Goal: Task Accomplishment & Management: Complete application form

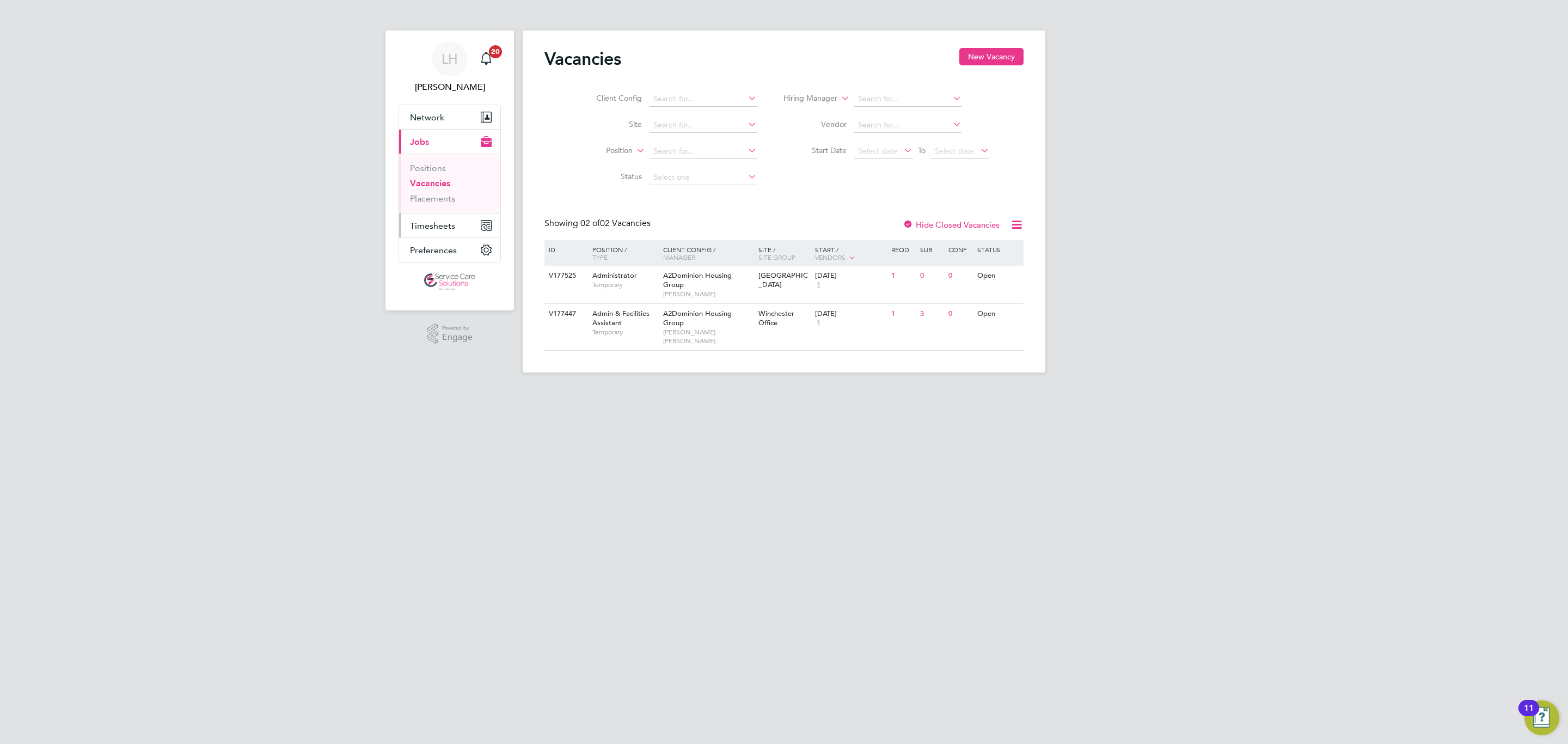
click at [418, 228] on span "Timesheets" at bounding box center [432, 226] width 45 height 10
click at [417, 200] on li "Timesheets" at bounding box center [451, 195] width 81 height 15
click at [414, 196] on link "Timesheets" at bounding box center [432, 193] width 45 height 10
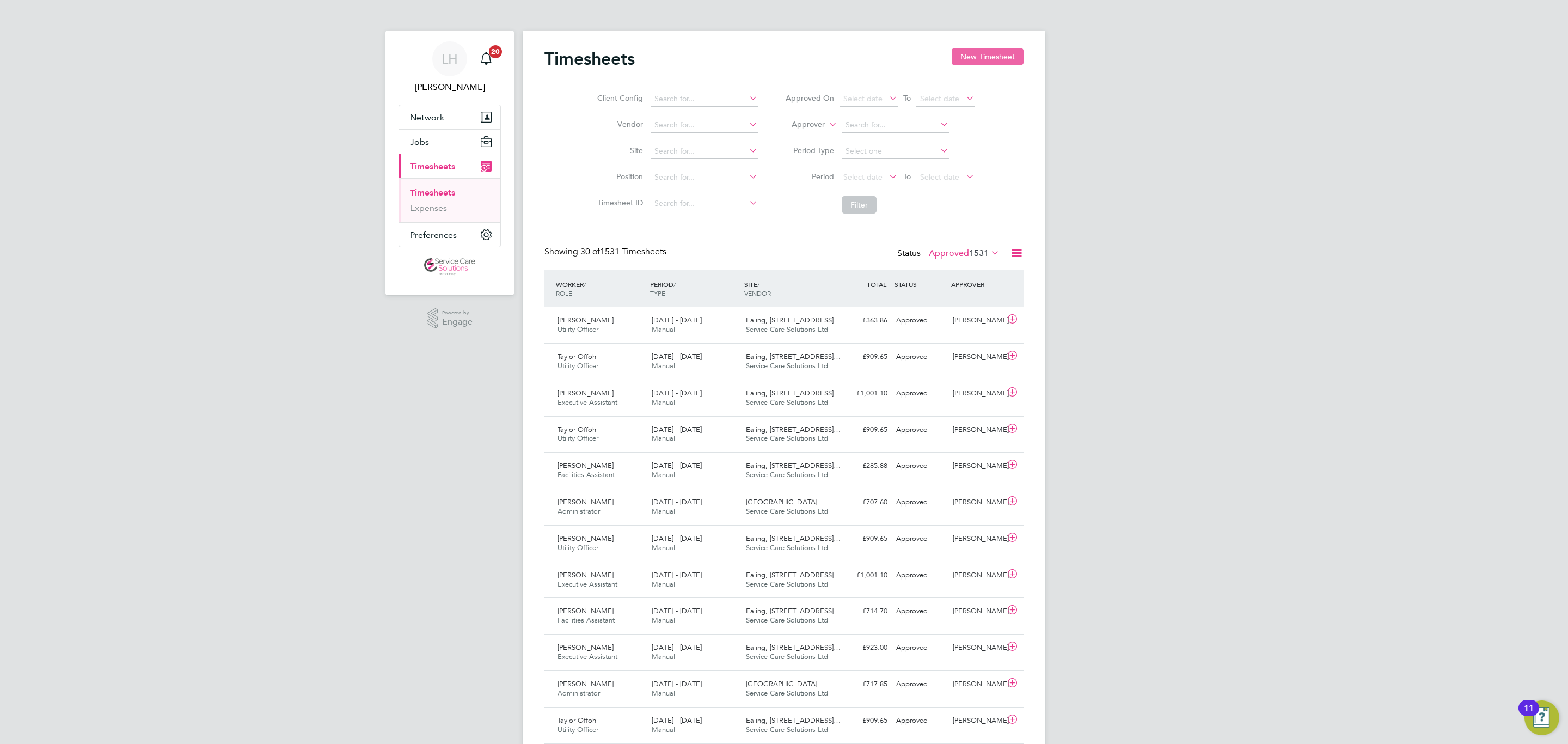
click at [1008, 56] on button "New Timesheet" at bounding box center [988, 56] width 72 height 17
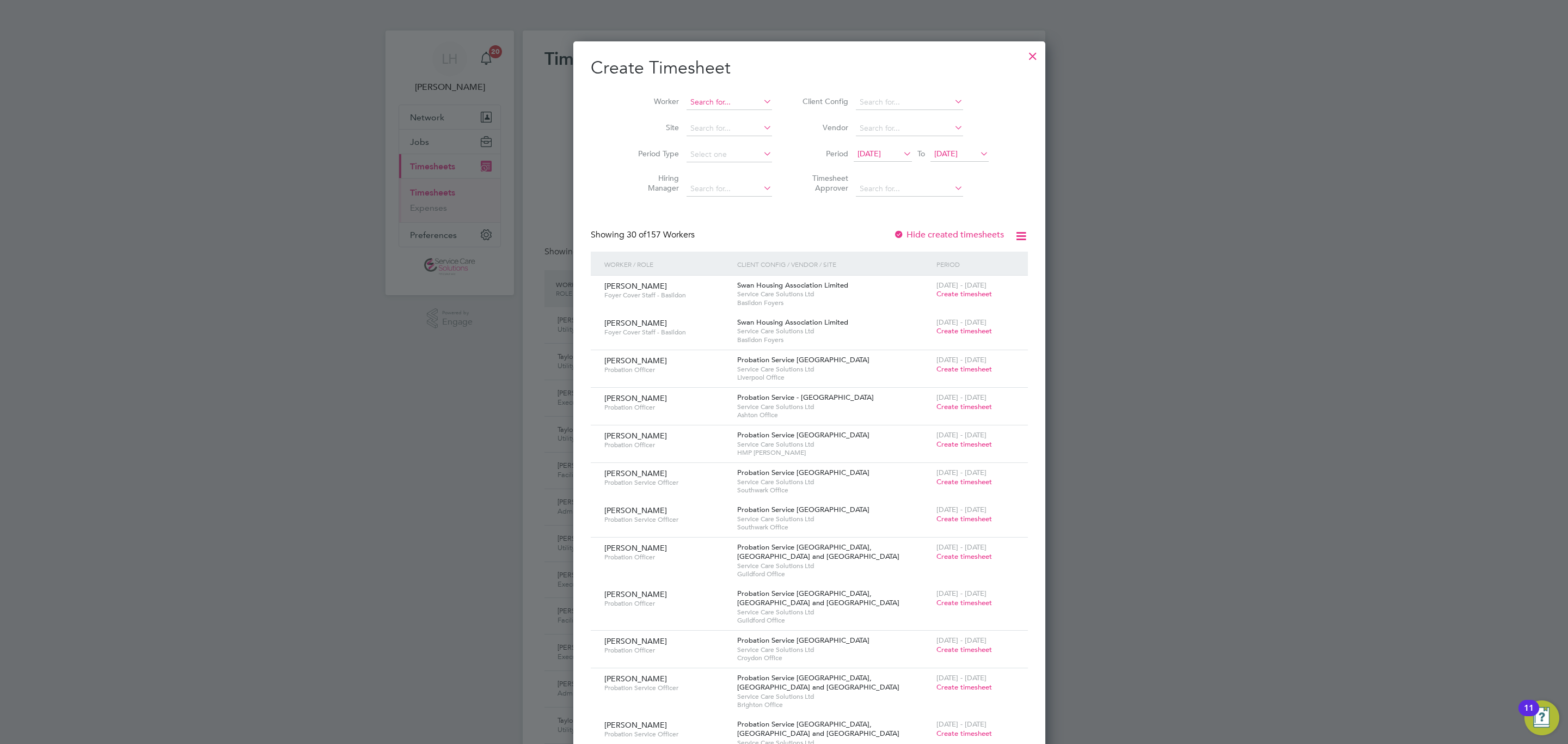
click at [701, 102] on input at bounding box center [729, 102] width 85 height 15
click at [708, 160] on li "[PERSON_NAME]" at bounding box center [735, 162] width 150 height 15
type input "[PERSON_NAME]"
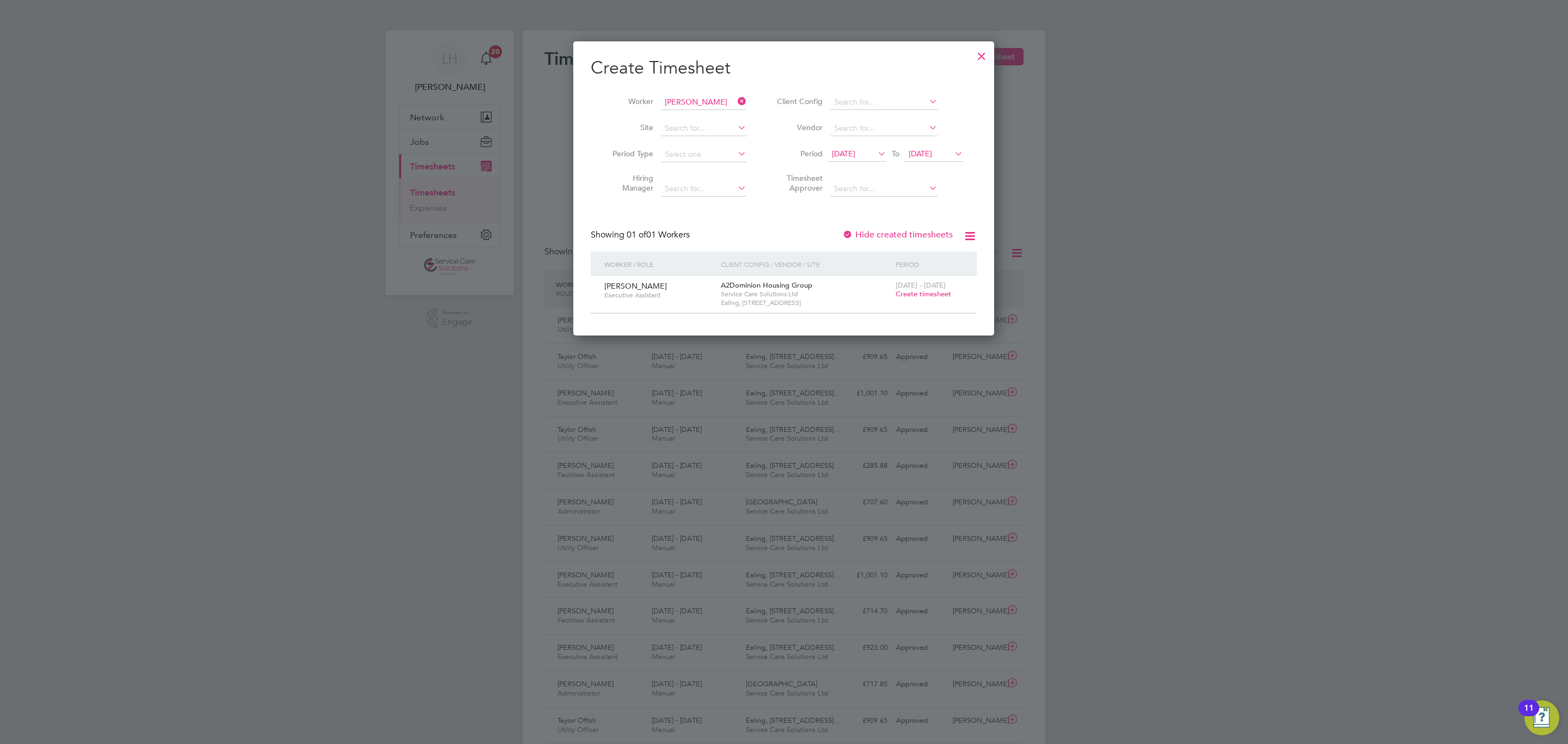
click at [948, 301] on div "[DATE] - [DATE] Create timesheet" at bounding box center [930, 290] width 73 height 29
click at [942, 297] on span "Create timesheet" at bounding box center [923, 293] width 56 height 9
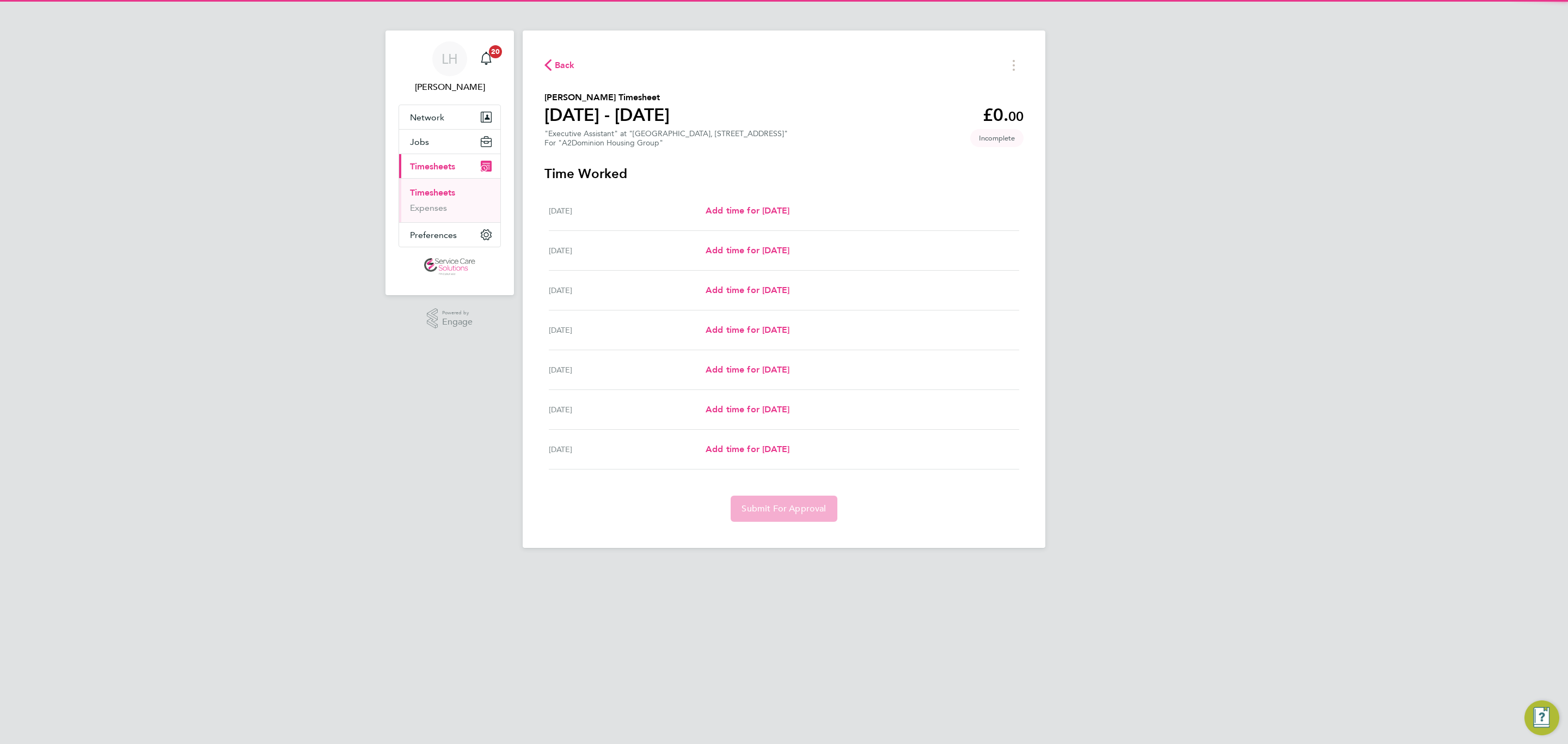
click at [766, 221] on div "[DATE] Add time for [DATE] Add time for [DATE]" at bounding box center [784, 211] width 471 height 40
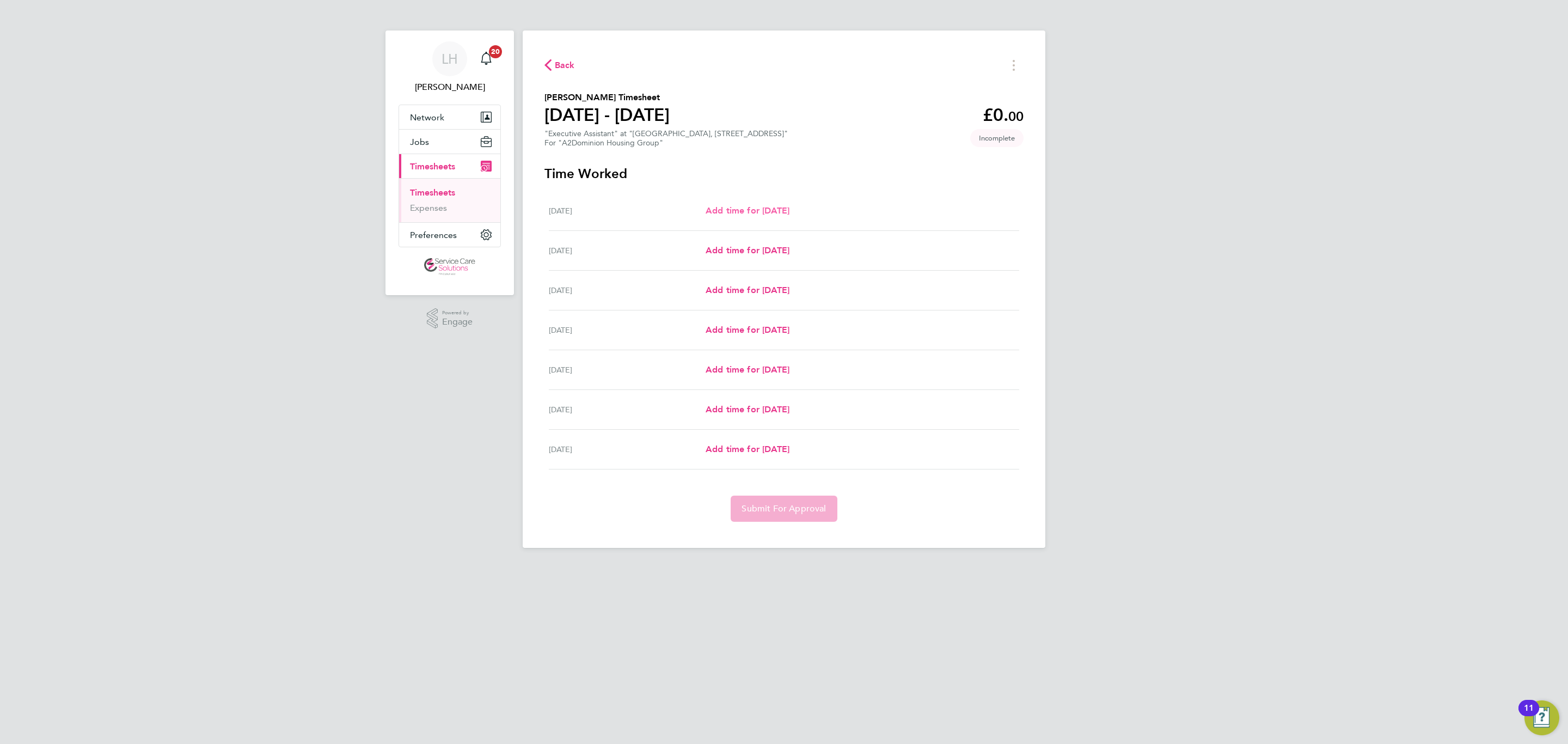
click at [761, 214] on link "Add time for [DATE]" at bounding box center [747, 211] width 84 height 13
select select "30"
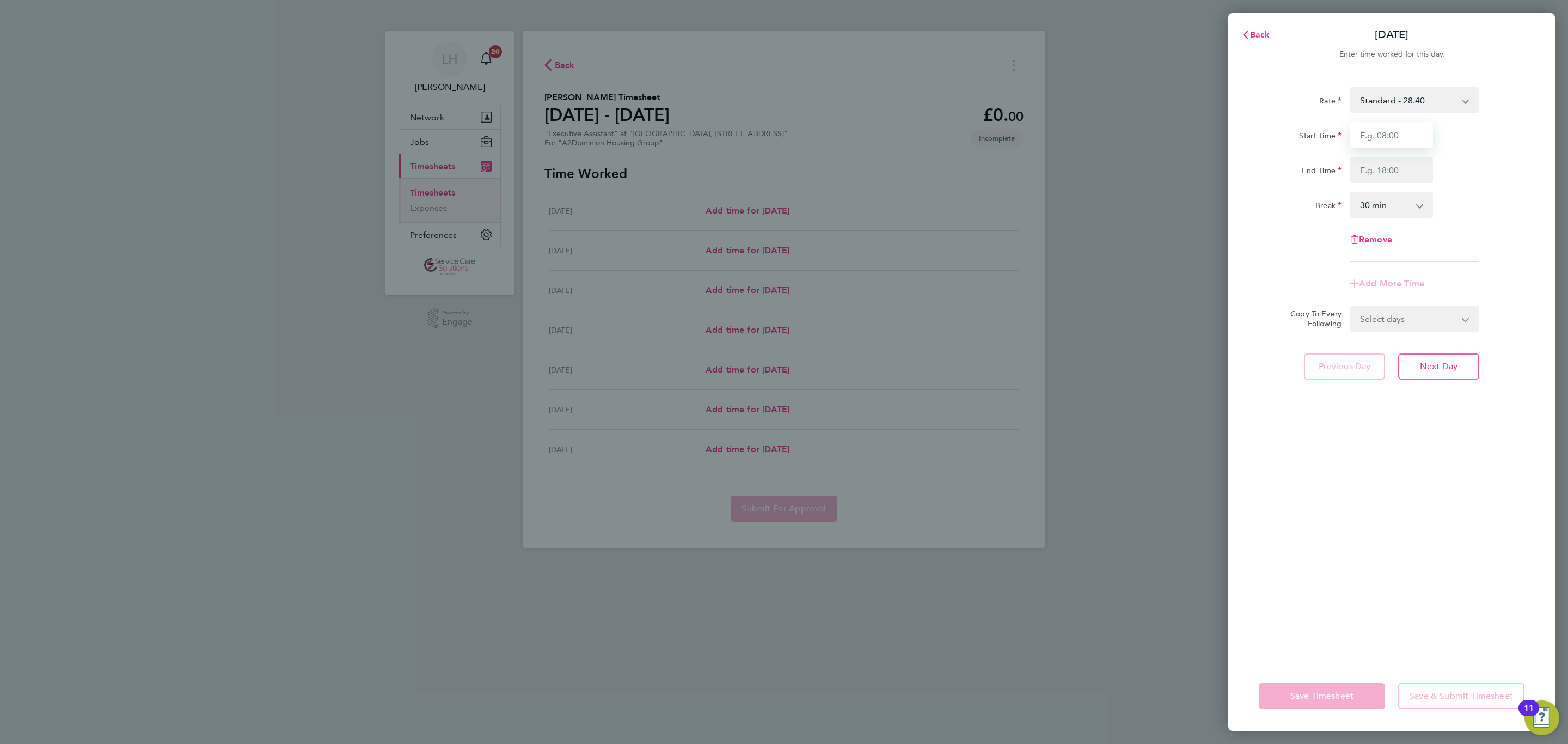
click at [1380, 138] on input "Start Time" at bounding box center [1392, 135] width 83 height 26
type input "08:30"
type input "16:00"
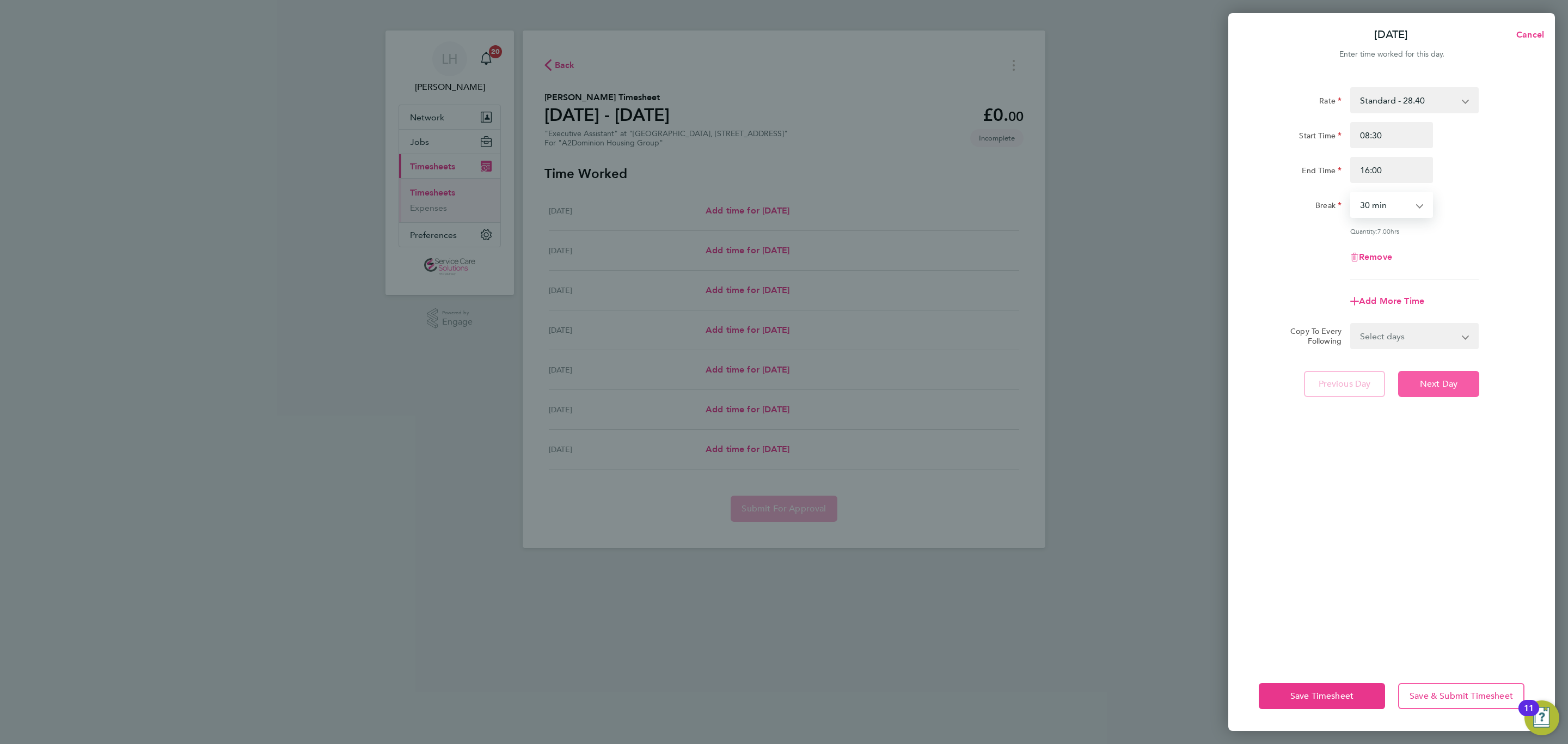
click at [1443, 379] on span "Next Day" at bounding box center [1439, 384] width 37 height 11
select select "30"
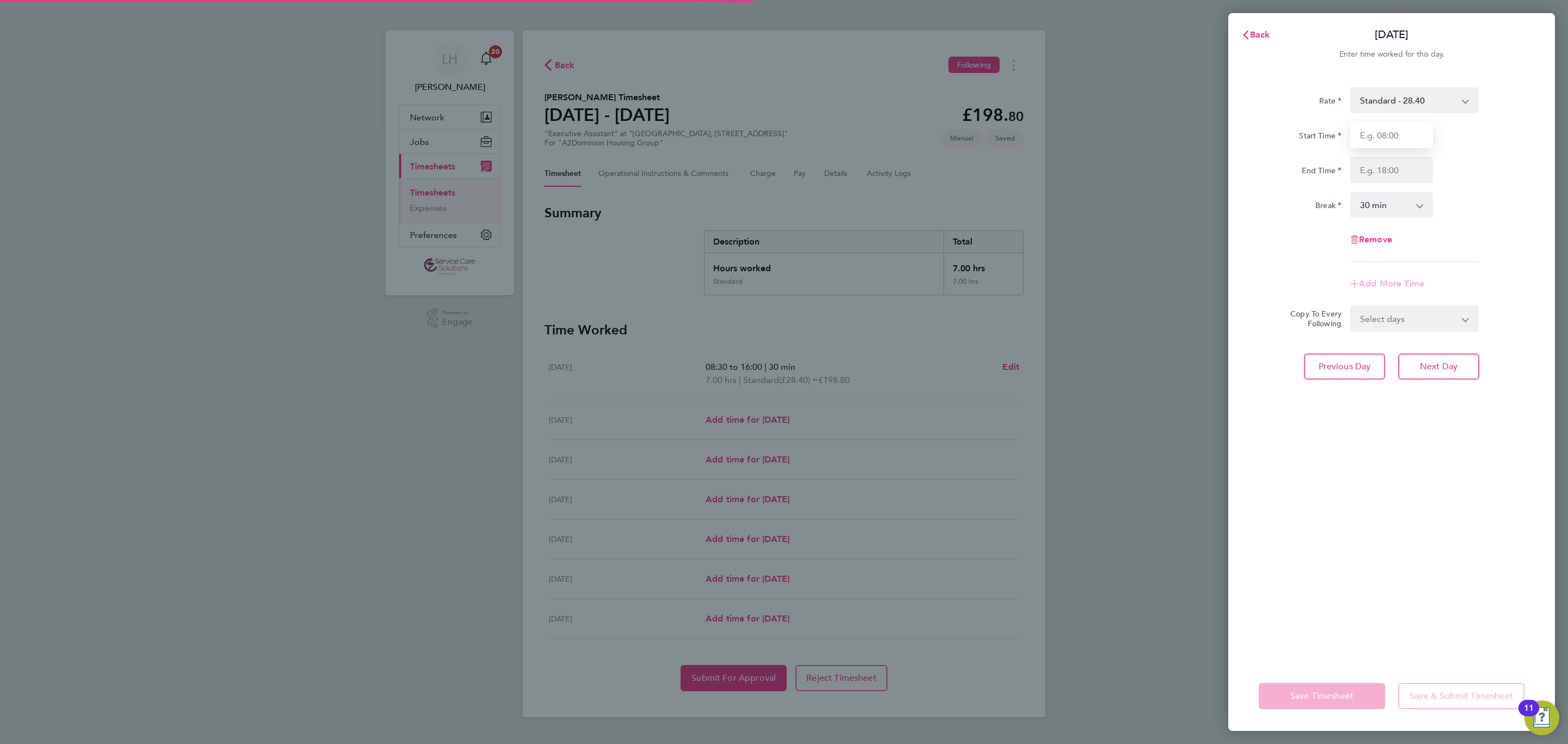
click at [1365, 129] on input "Start Time" at bounding box center [1392, 135] width 83 height 26
type input "8"
type input "08:30"
type input "17:00"
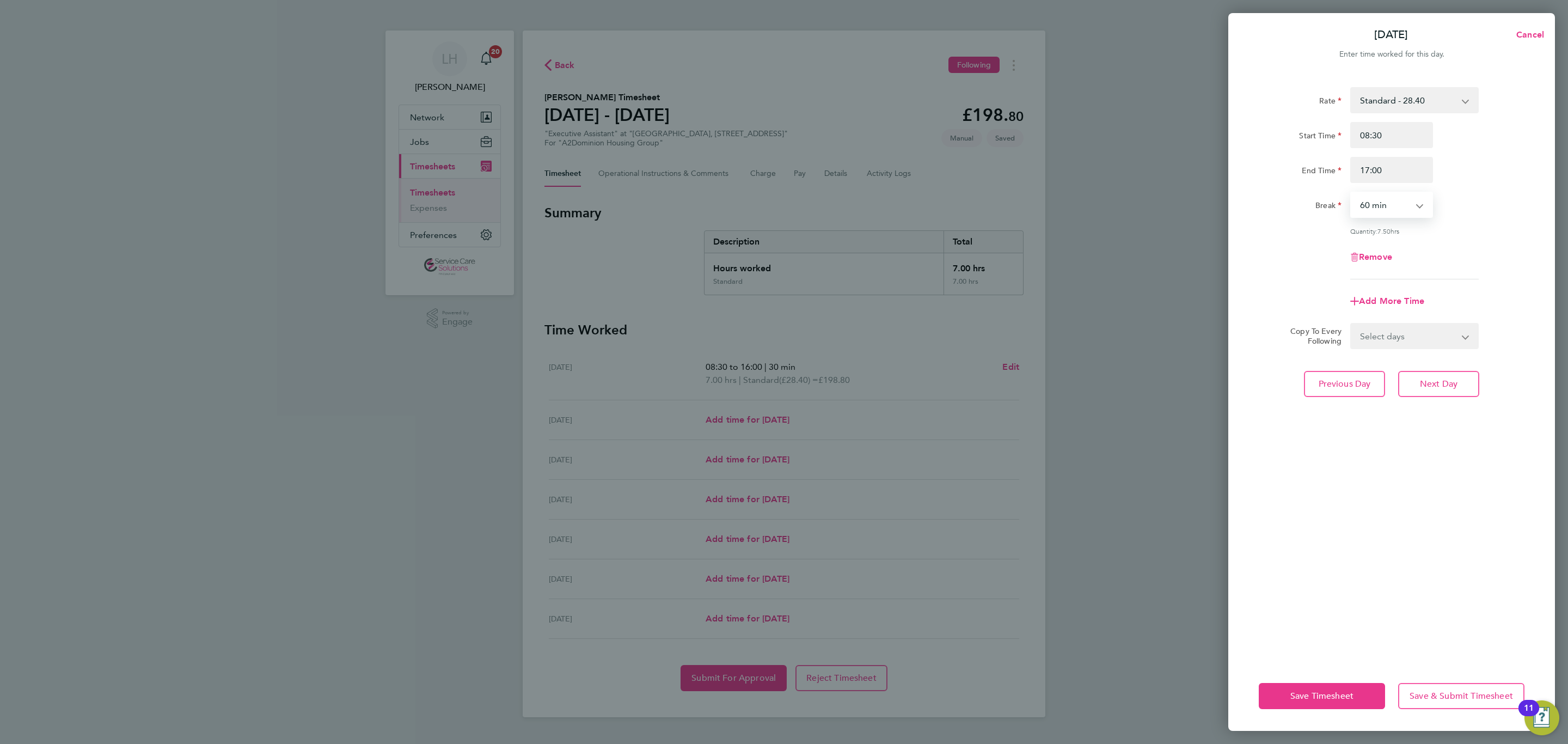
select select "90"
click at [1417, 387] on button "Next Day" at bounding box center [1439, 384] width 81 height 26
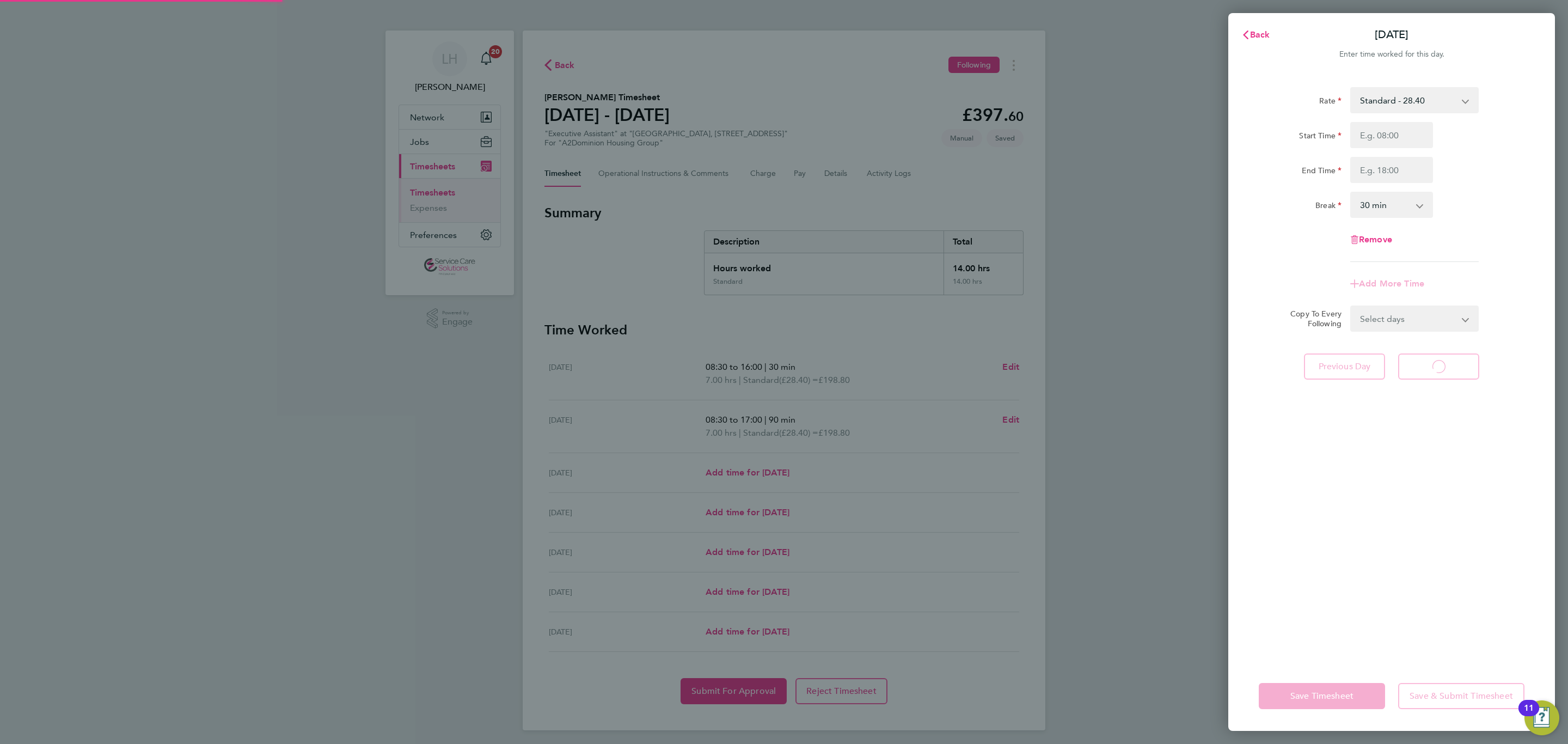
select select "30"
click at [1379, 140] on input "Start Time" at bounding box center [1392, 135] width 83 height 26
type input "08:30"
type input "16:00"
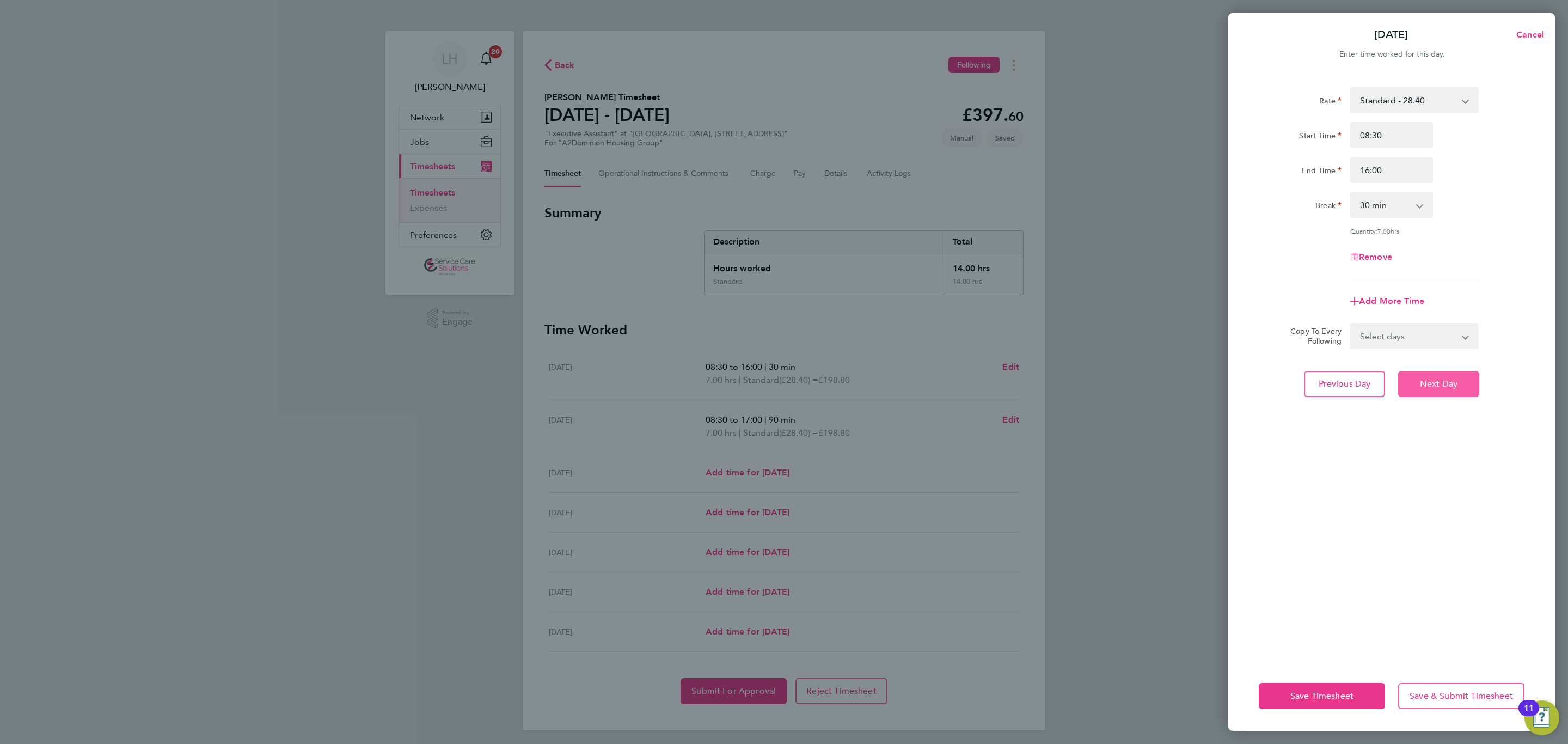
click at [1429, 379] on span "Next Day" at bounding box center [1439, 384] width 37 height 11
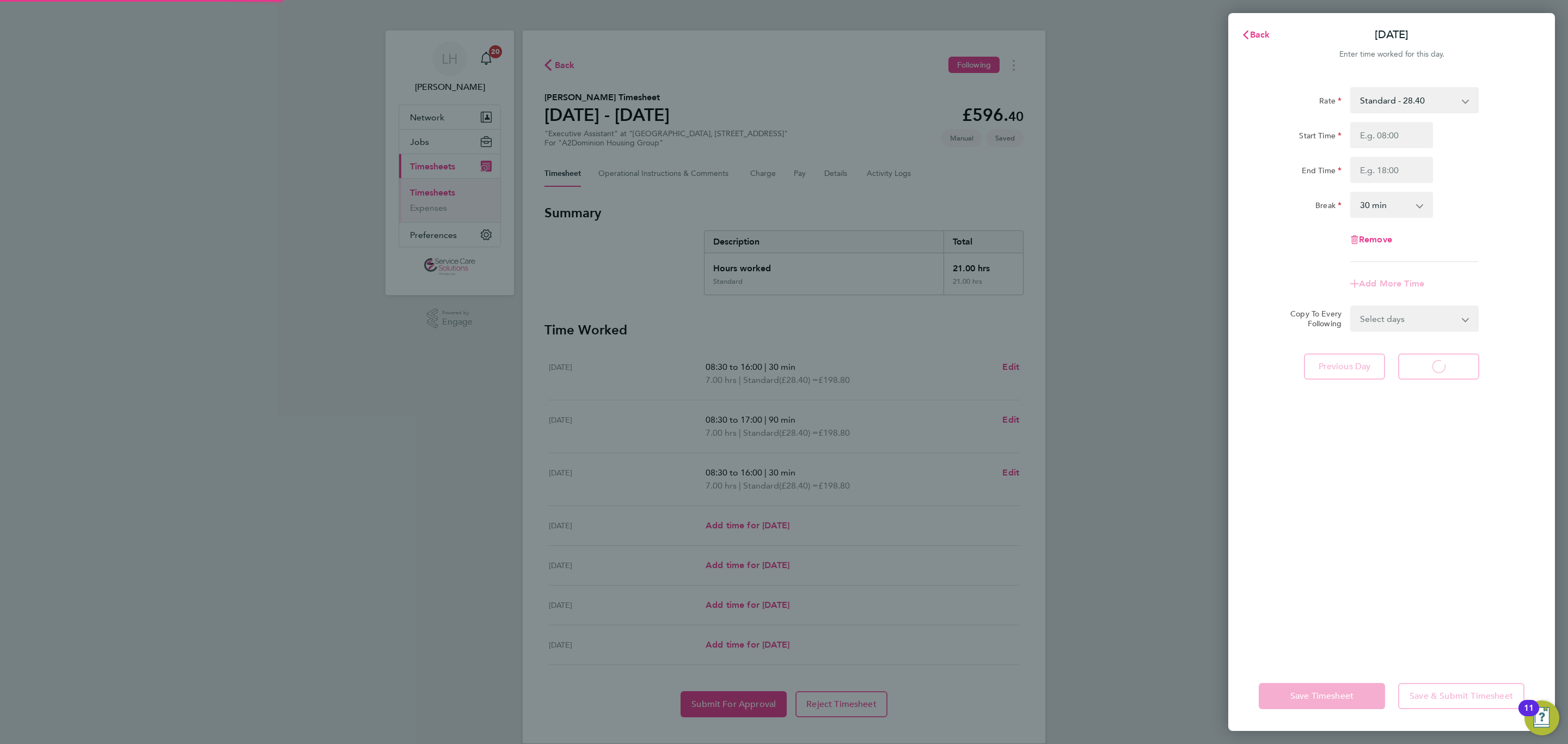
select select "30"
click at [1370, 146] on input "Start Time" at bounding box center [1392, 135] width 83 height 26
type input "08:30"
type input "16:00"
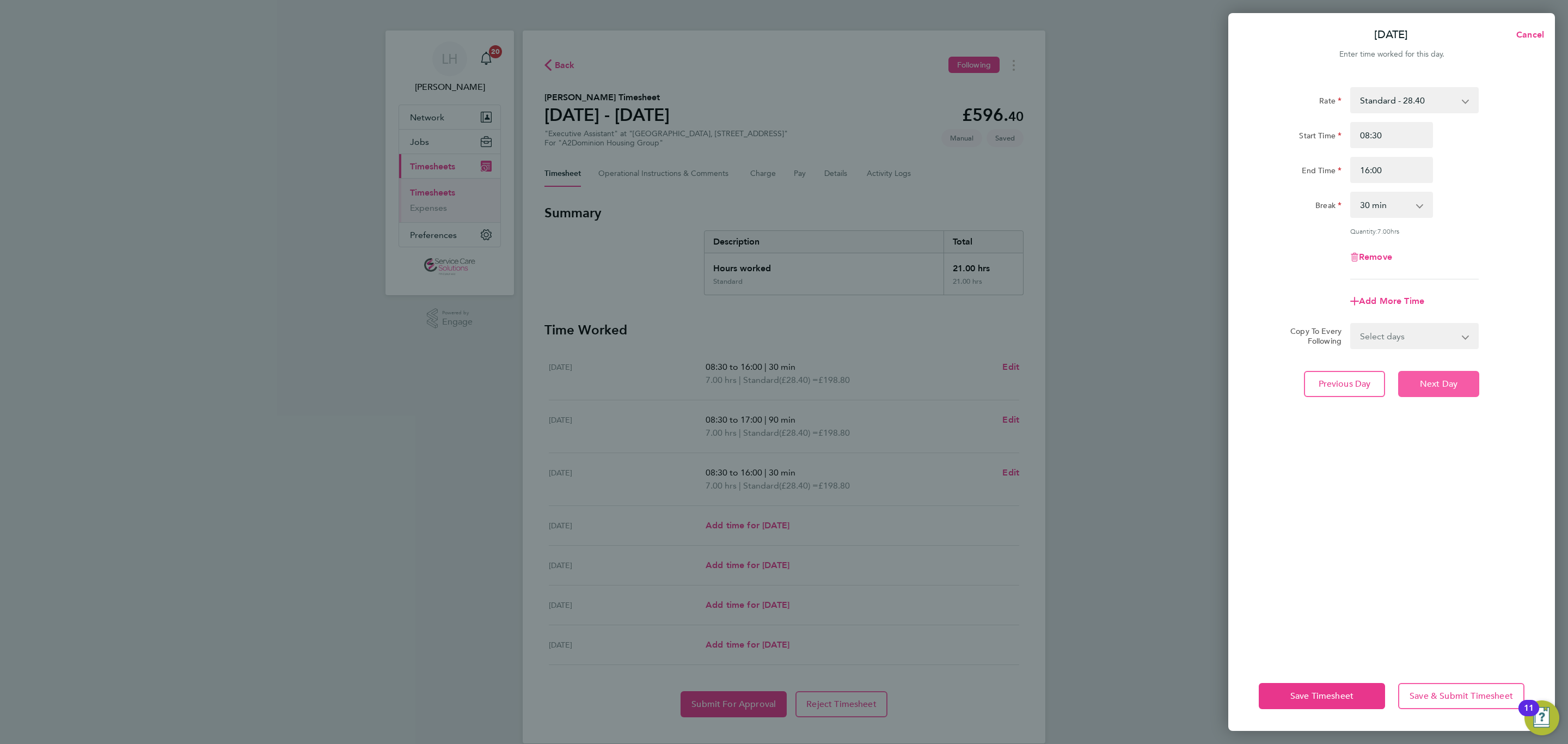
click at [1461, 388] on button "Next Day" at bounding box center [1439, 384] width 81 height 26
select select "30"
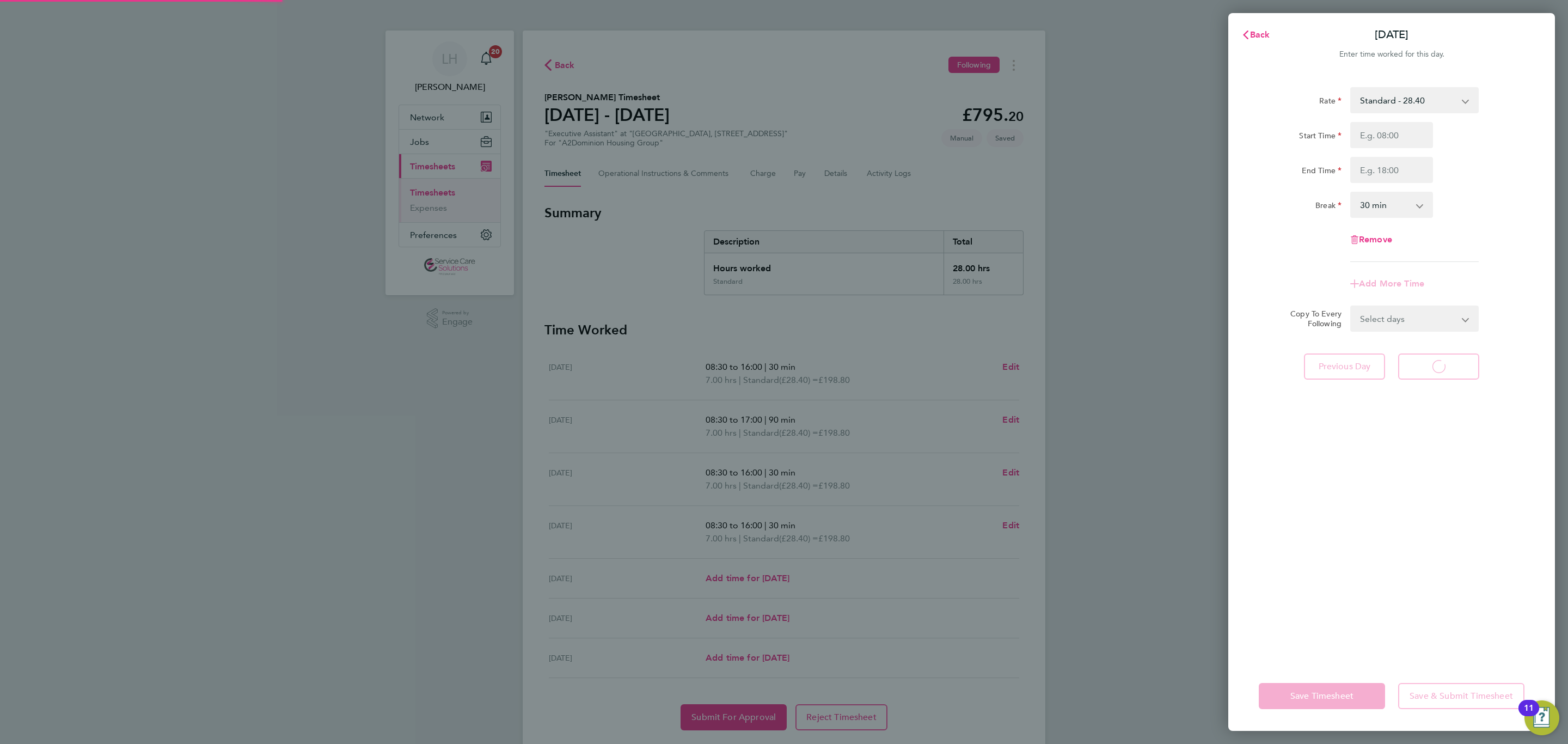
select select "30"
click at [1364, 130] on input "Start Time" at bounding box center [1392, 135] width 83 height 26
type input "08:30"
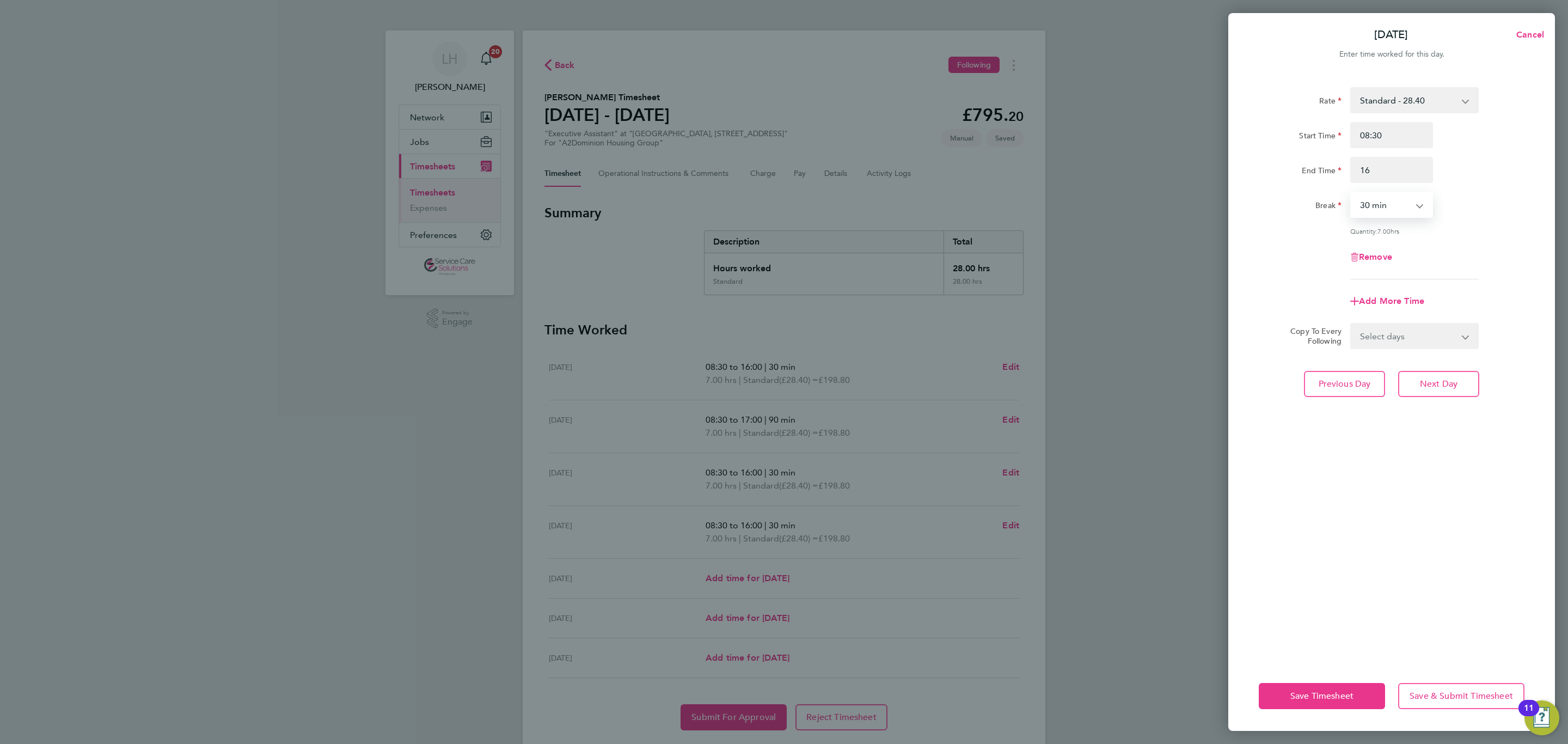
type input "16:00"
click at [1438, 399] on div "Rate Standard - 28.40 Start Time 08:30 End Time 16:00 Break 0 min 15 min 30 min…" at bounding box center [1392, 367] width 327 height 587
click at [1438, 389] on button "Next Day" at bounding box center [1439, 384] width 81 height 26
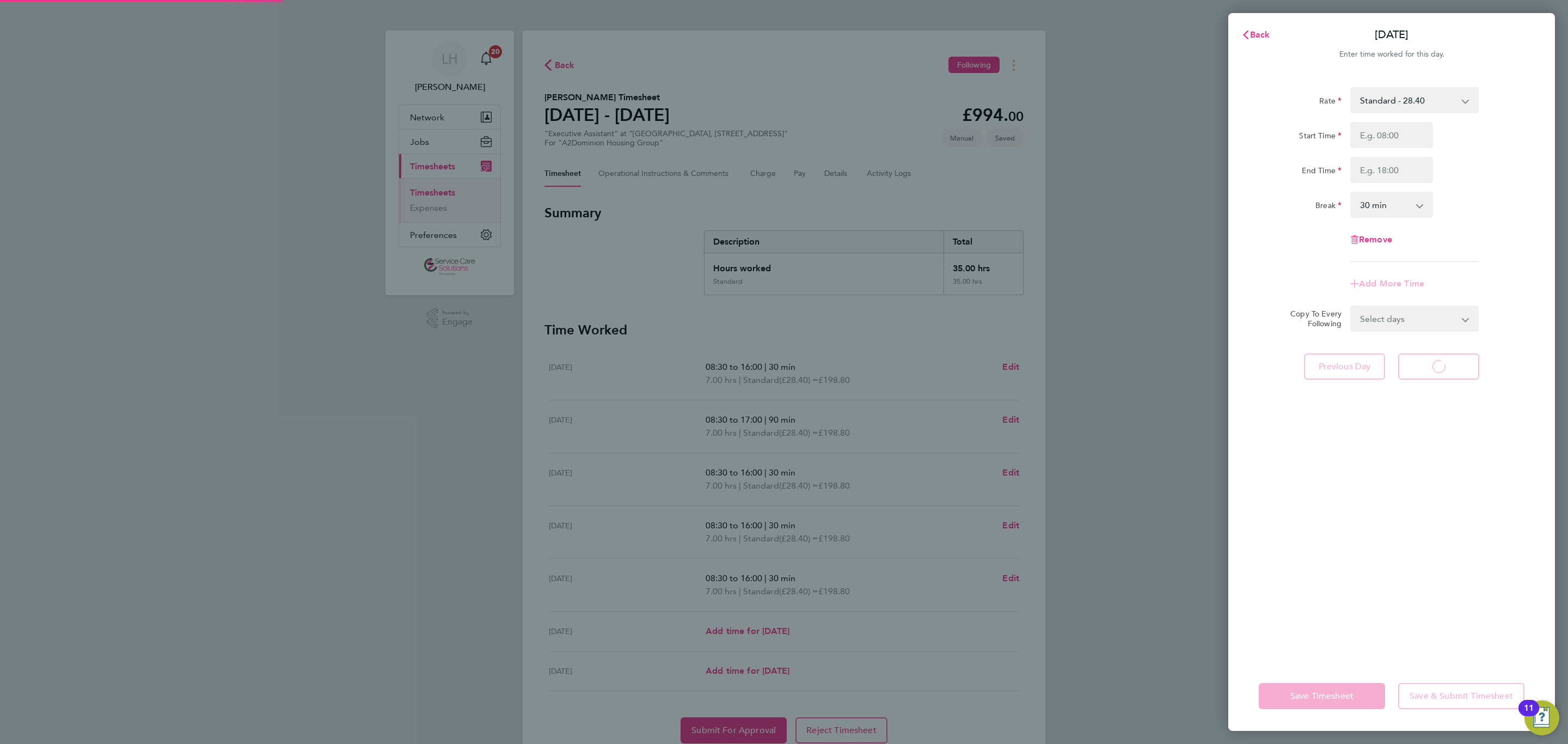
select select "30"
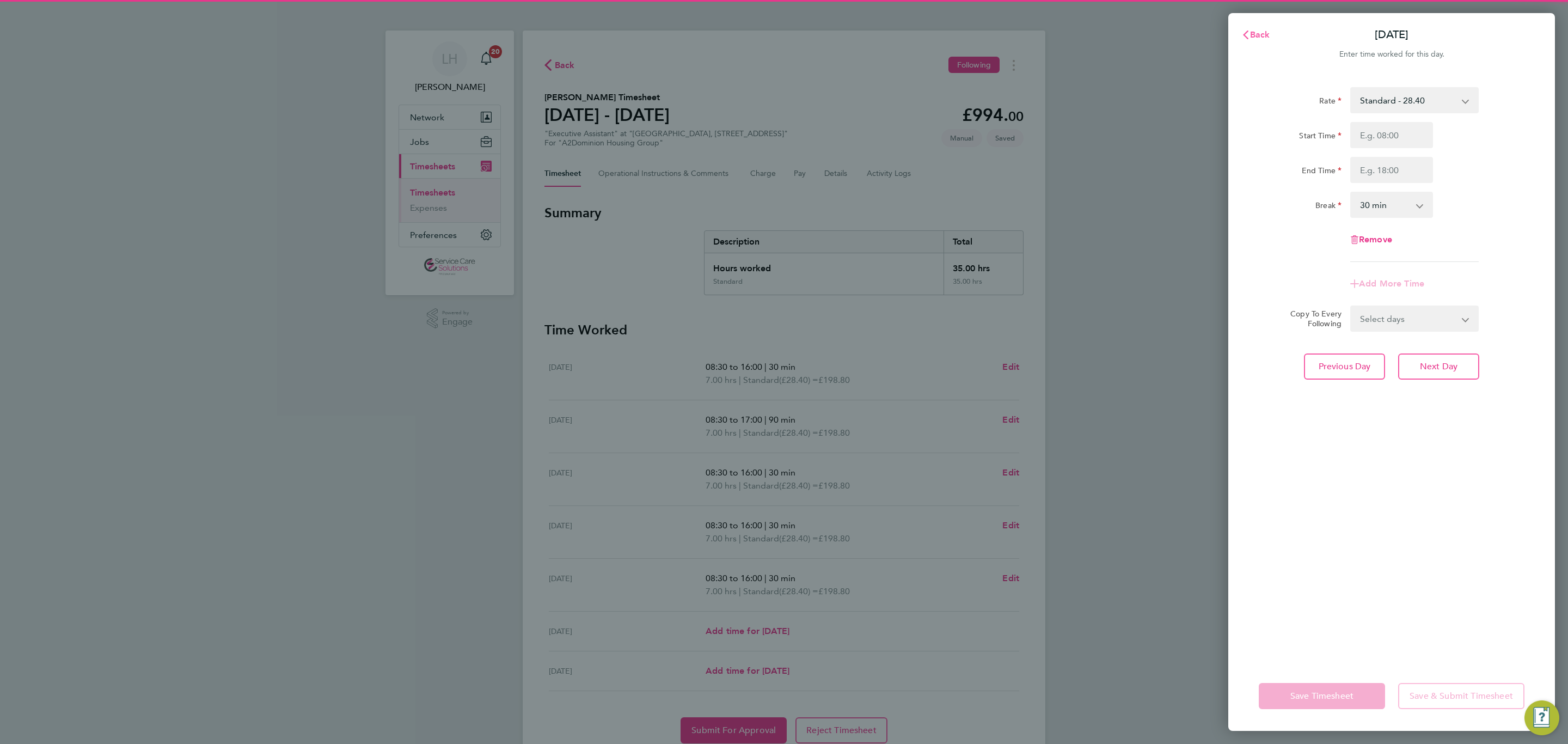
click at [1256, 32] on span "Back" at bounding box center [1260, 34] width 20 height 10
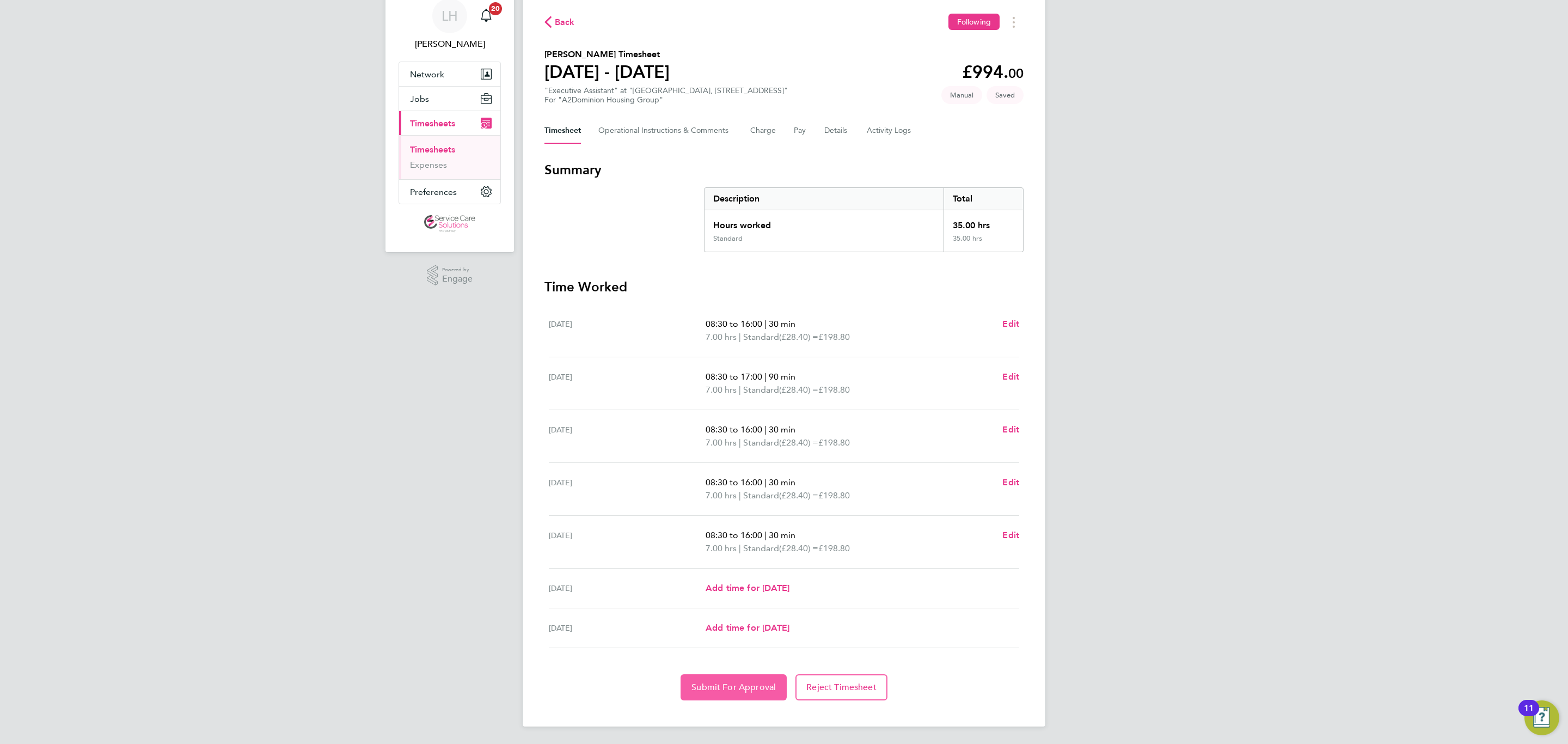
click at [743, 678] on button "Submit For Approval" at bounding box center [734, 687] width 106 height 26
